Goal: Check status

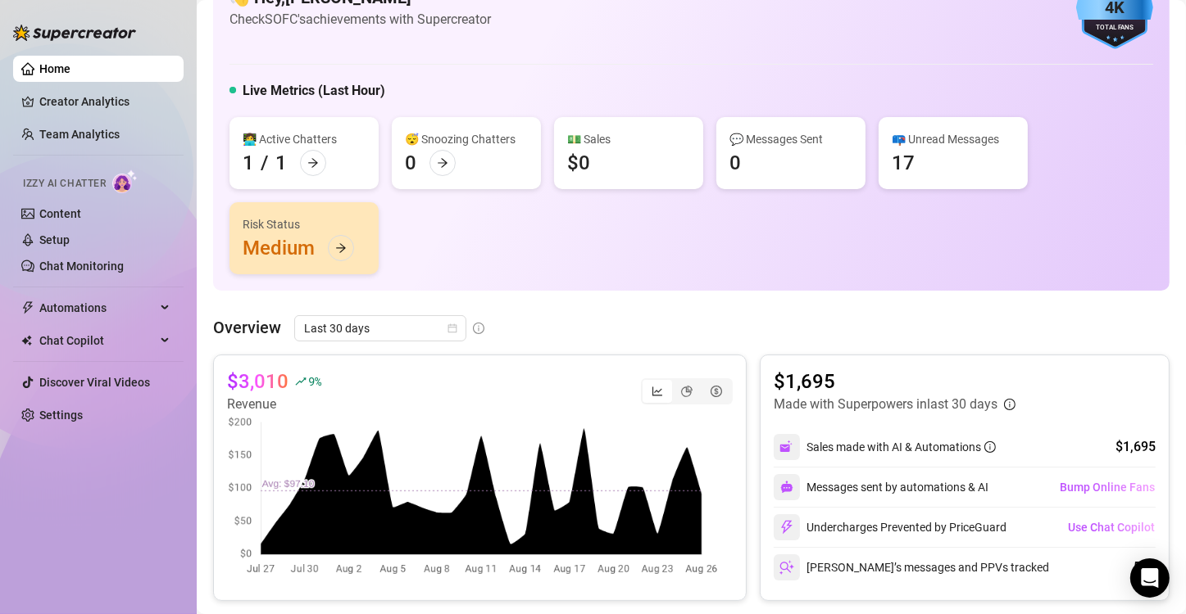
scroll to position [66, 0]
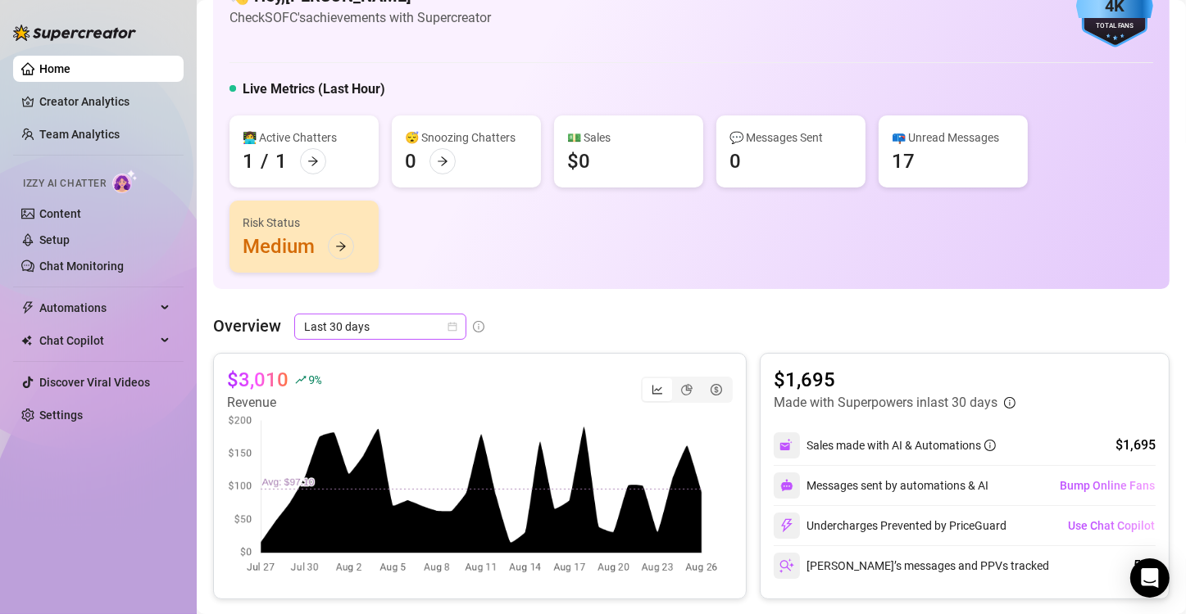
click at [444, 324] on span "Last 30 days" at bounding box center [380, 327] width 152 height 25
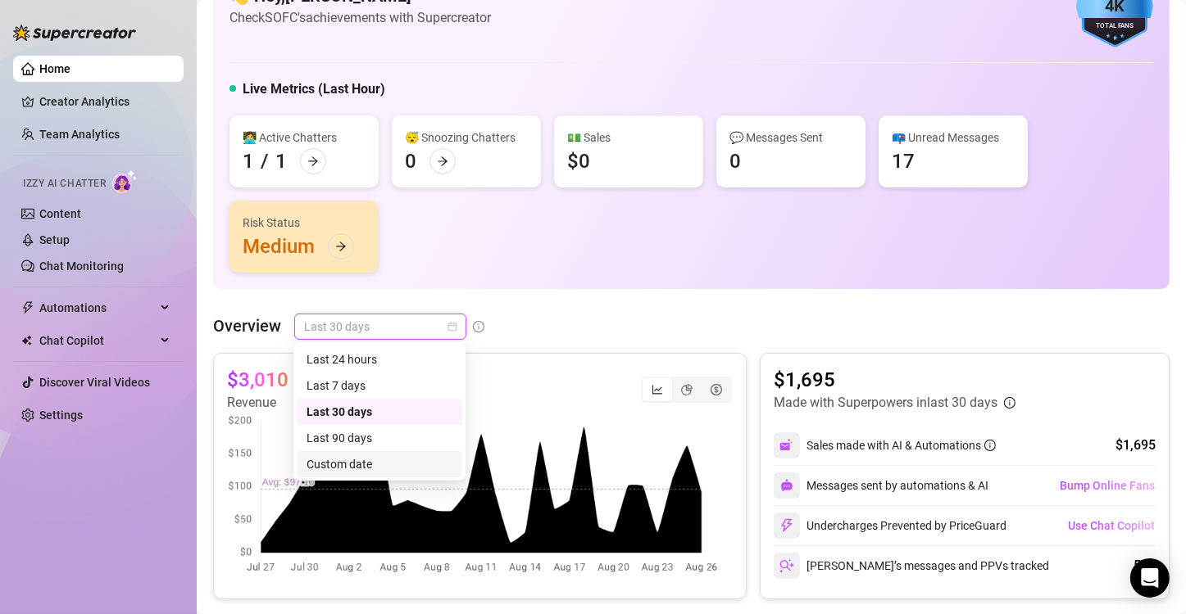
click at [353, 465] on div "Custom date" at bounding box center [379, 465] width 146 height 18
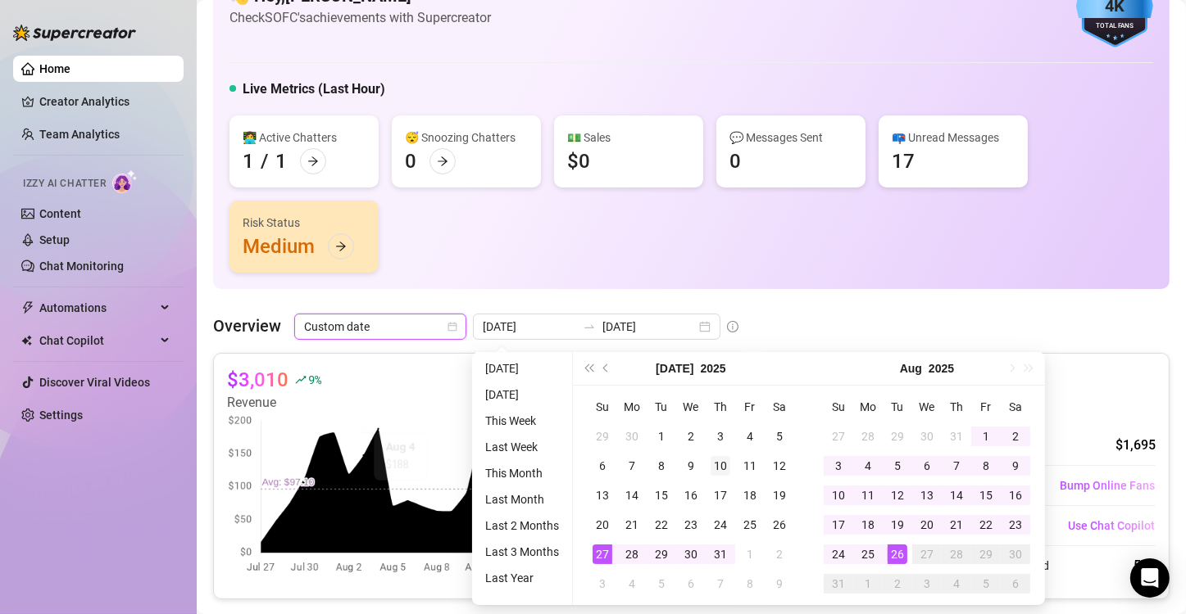
type input "[DATE]"
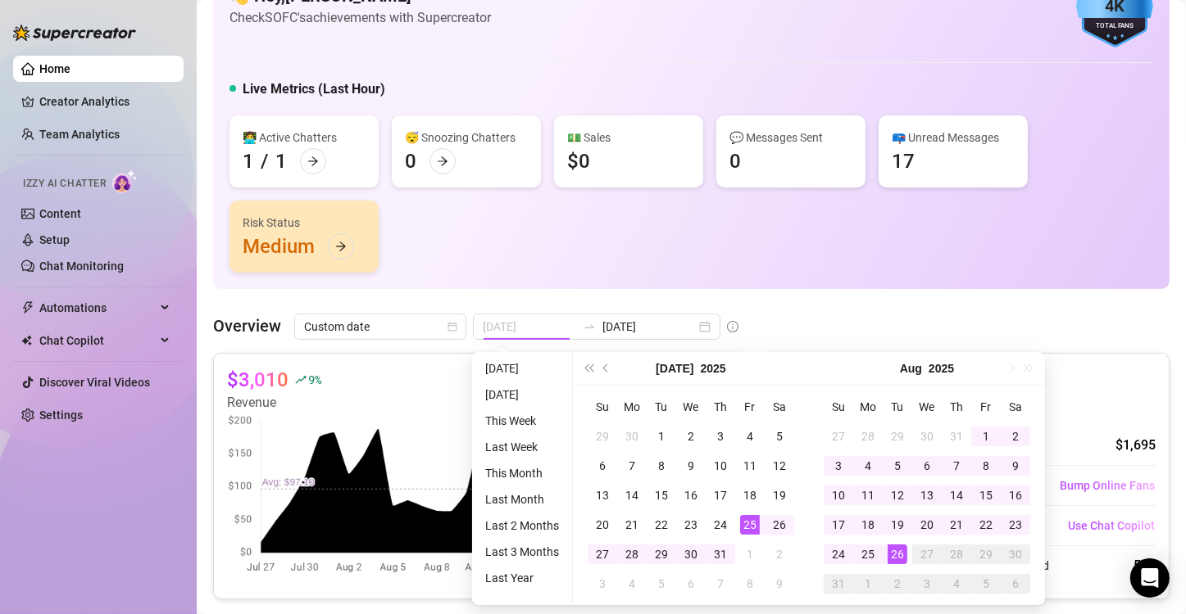
click at [747, 519] on div "25" at bounding box center [750, 525] width 20 height 20
type input "[DATE]"
click at [865, 564] on div "25" at bounding box center [868, 555] width 20 height 20
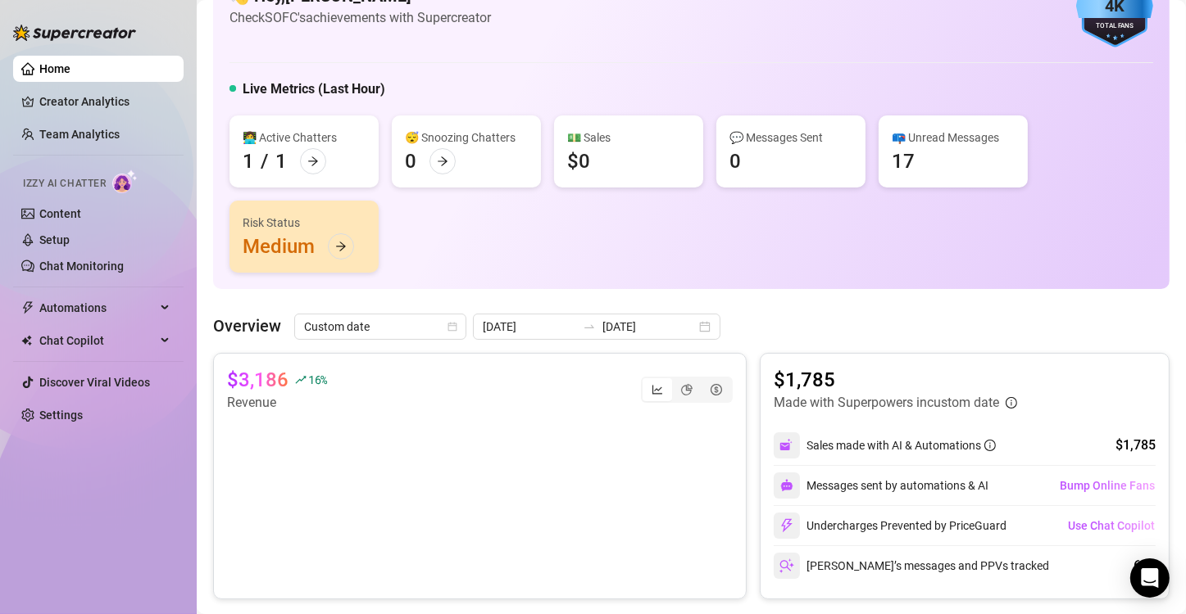
click at [502, 233] on div "👩‍💻 Active Chatters 1 / 1 😴 Snoozing Chatters 0 💵 Sales $0 💬 Messages Sent 0 📪 …" at bounding box center [690, 194] width 923 height 157
